Goal: Information Seeking & Learning: Learn about a topic

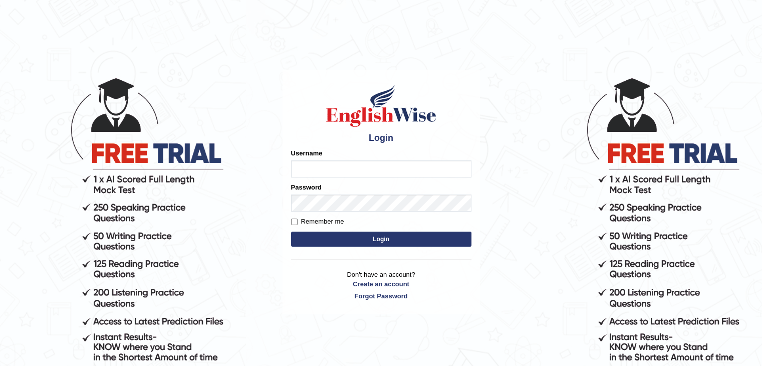
type input "PunamRijal"
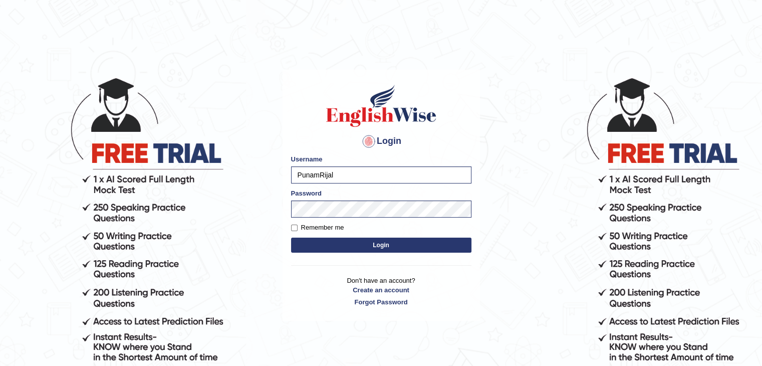
click at [368, 251] on button "Login" at bounding box center [381, 245] width 180 height 15
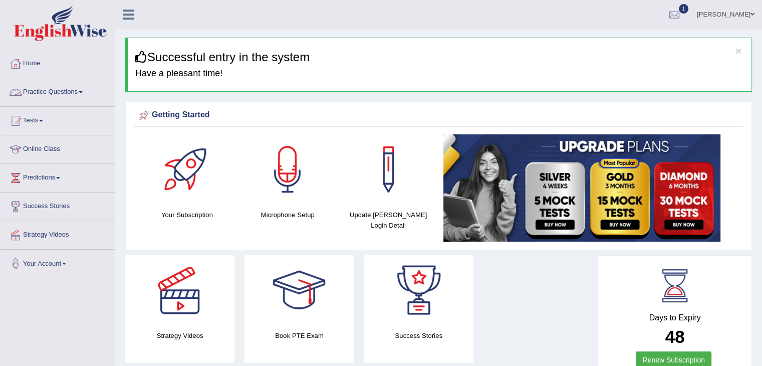
click at [52, 94] on link "Practice Questions" at bounding box center [58, 90] width 114 height 25
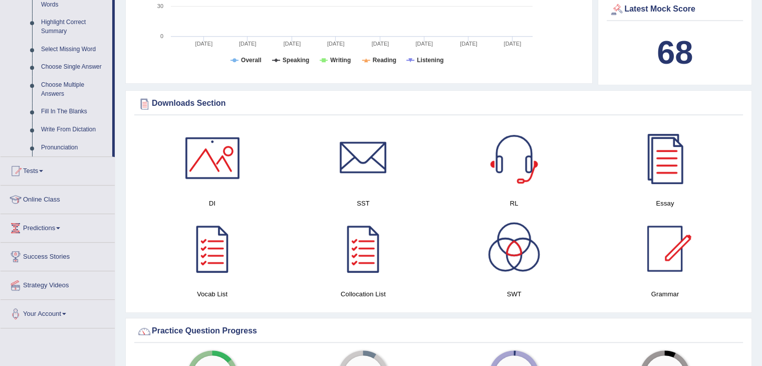
scroll to position [66, 0]
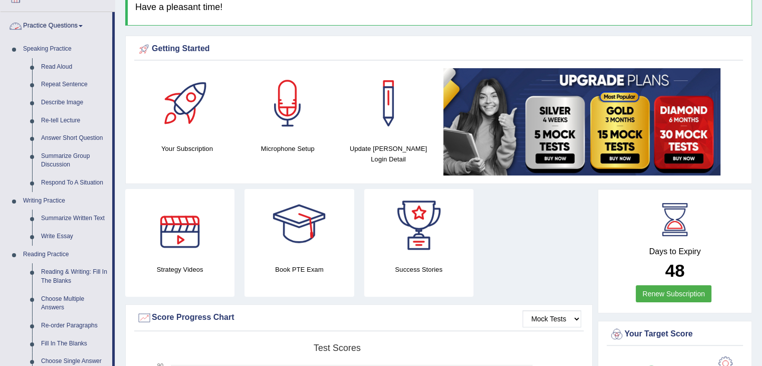
click at [69, 24] on link "Practice Questions" at bounding box center [57, 24] width 112 height 25
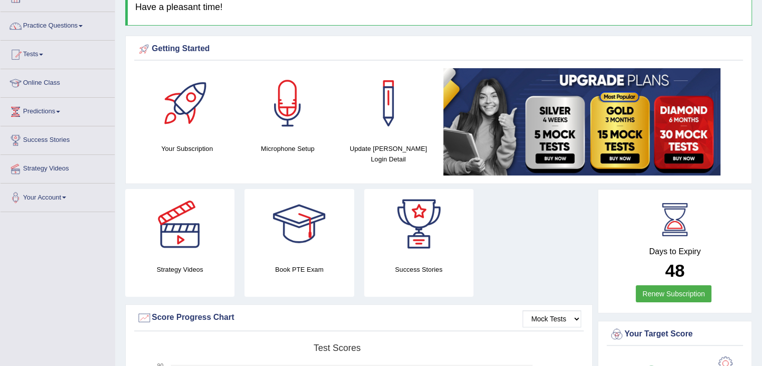
scroll to position [0, 0]
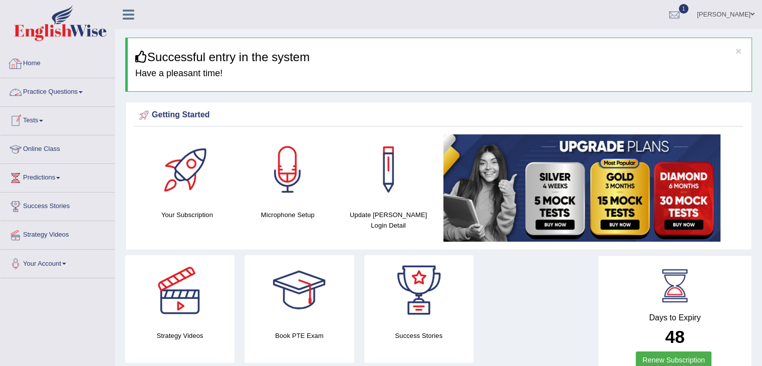
click at [26, 59] on link "Home" at bounding box center [58, 62] width 114 height 25
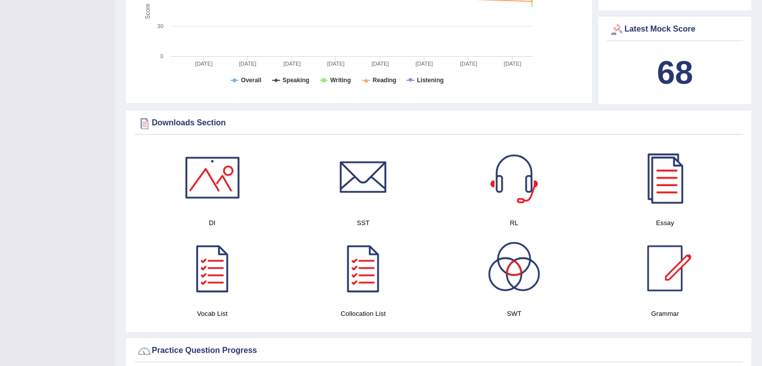
scroll to position [399, 0]
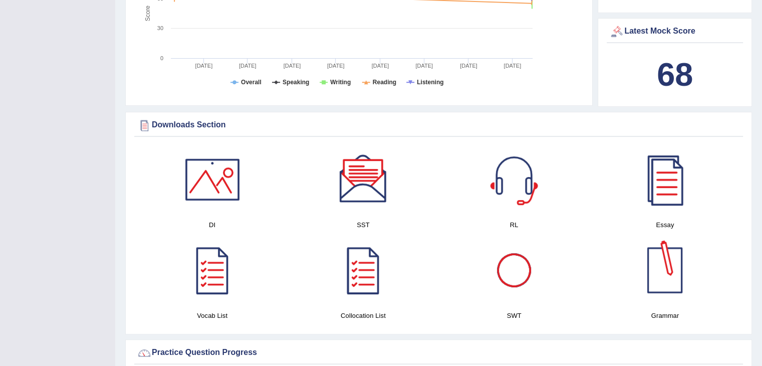
click at [661, 283] on div at bounding box center [665, 270] width 70 height 70
